Goal: Register for event/course

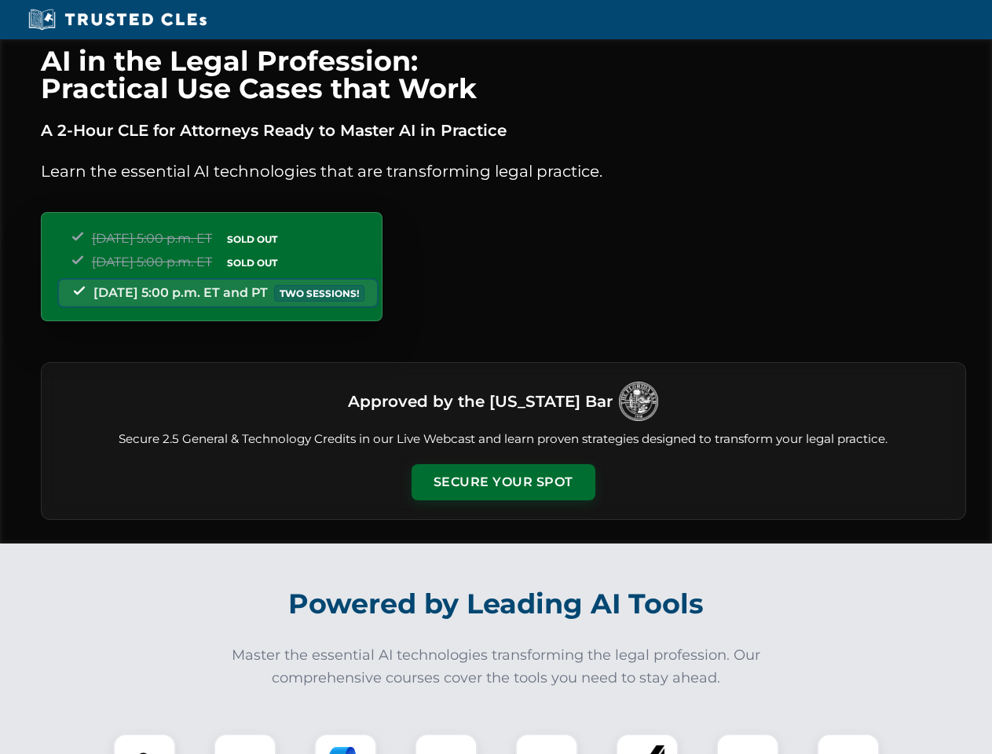
click at [503, 482] on button "Secure Your Spot" at bounding box center [503, 482] width 184 height 36
click at [144, 744] on img at bounding box center [145, 765] width 46 height 46
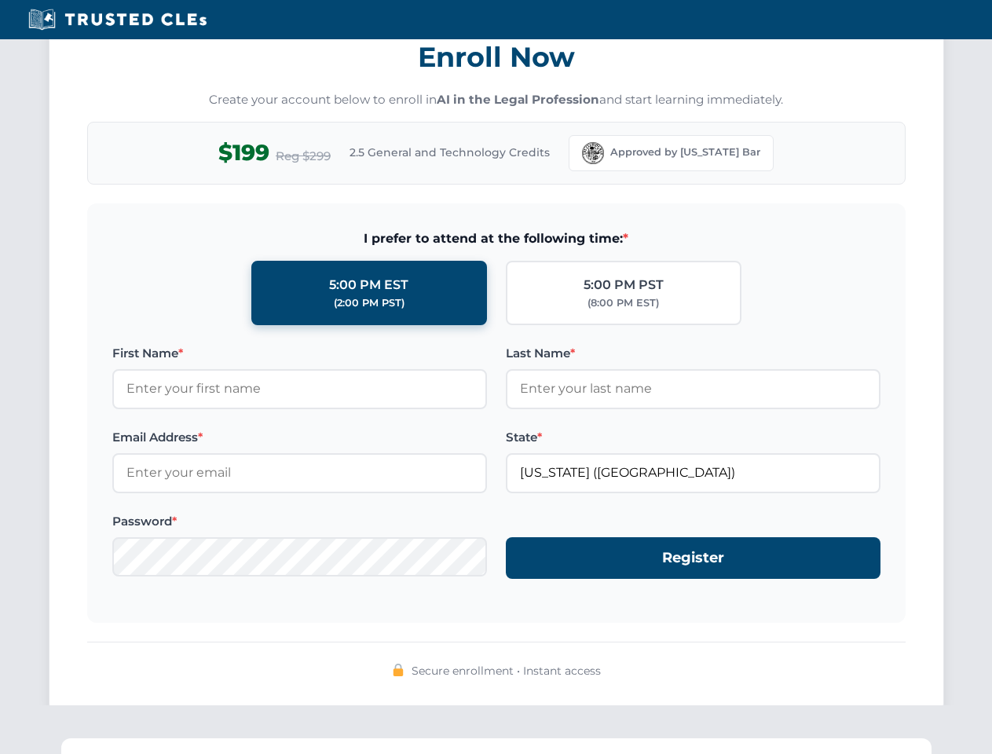
scroll to position [1541, 0]
